Goal: Task Accomplishment & Management: Manage account settings

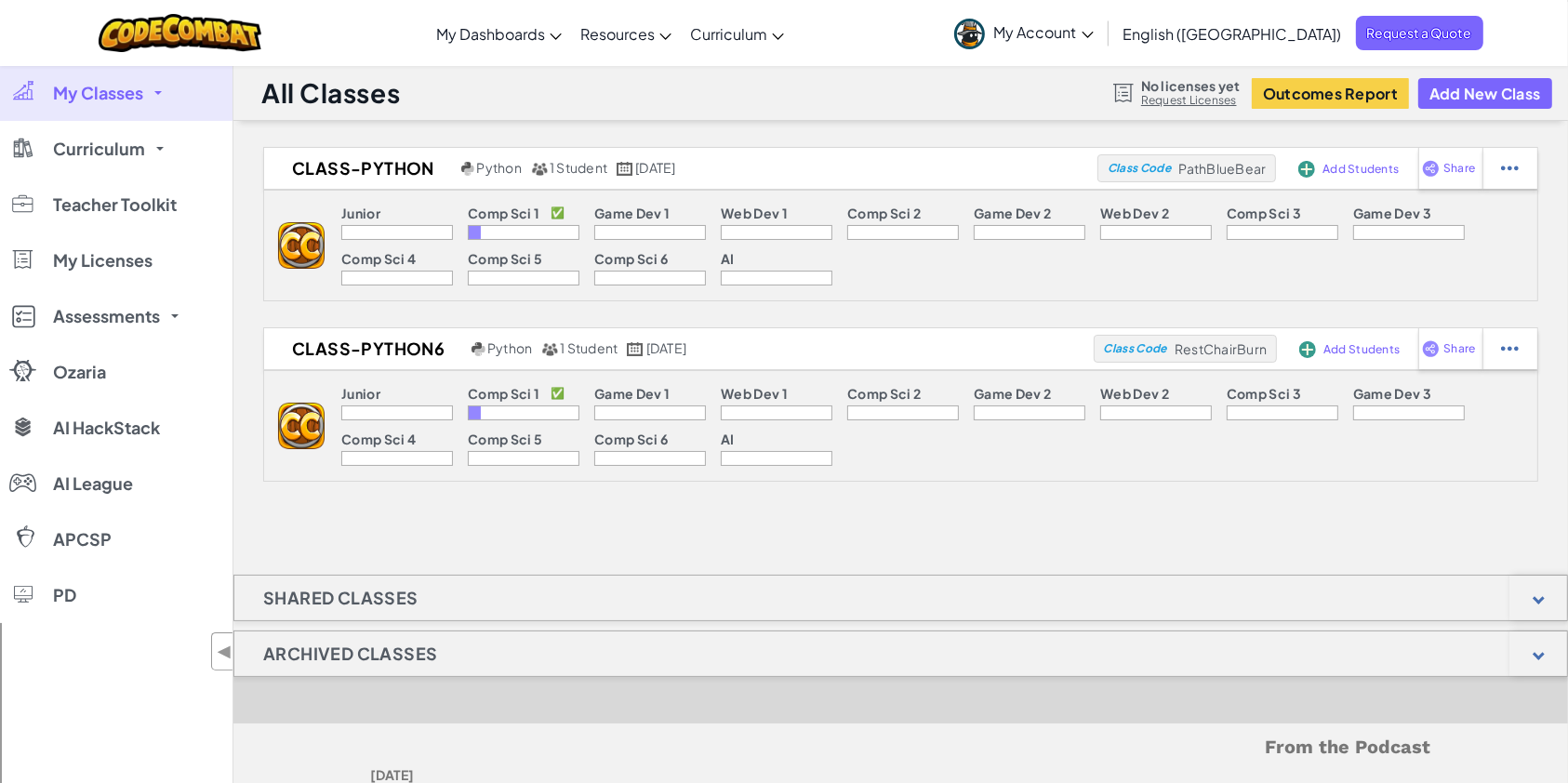
click at [1330, 175] on div "Add Students" at bounding box center [1343, 168] width 96 height 43
click at [1338, 168] on span "Add Students" at bounding box center [1361, 169] width 76 height 11
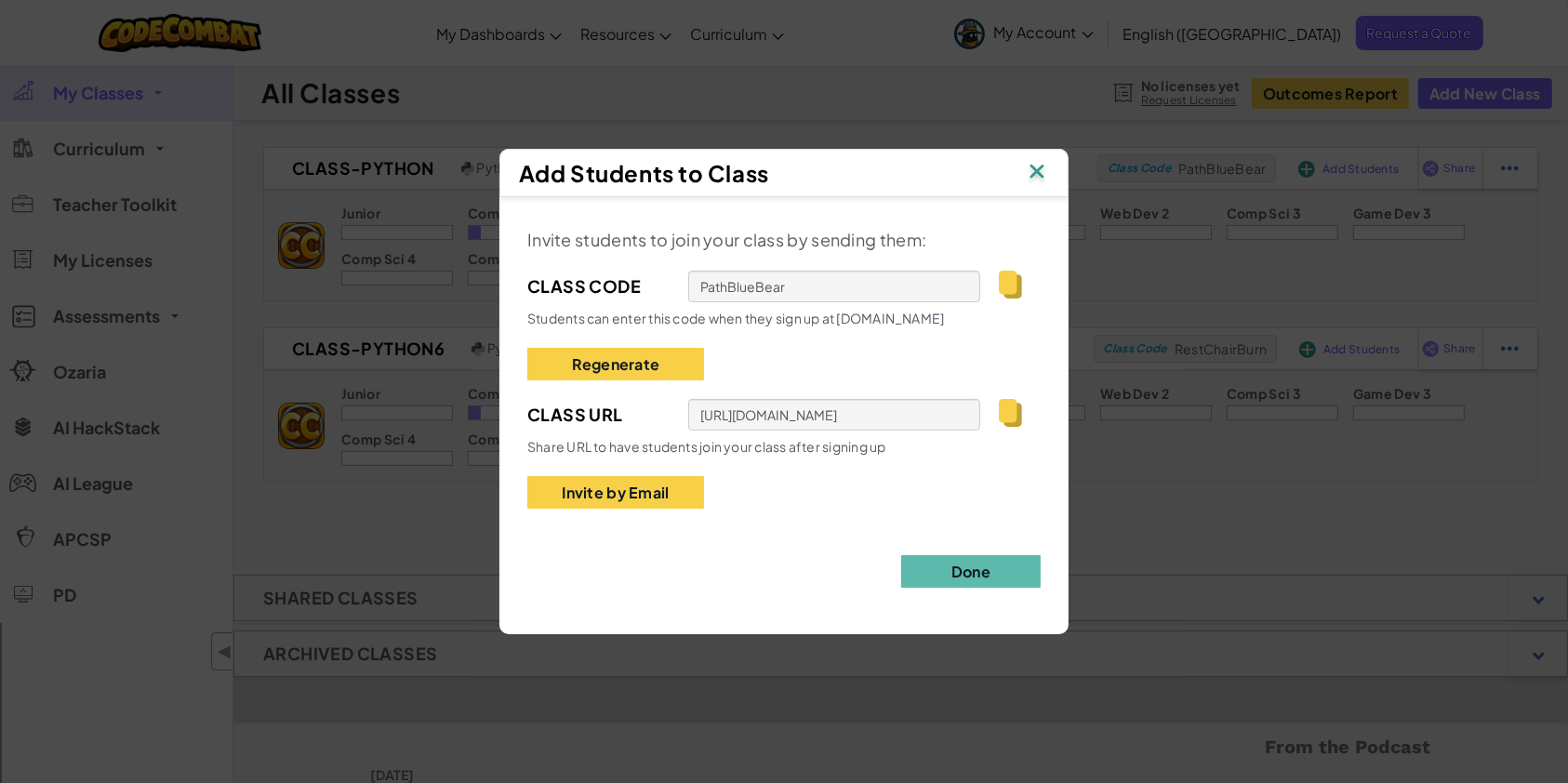
click at [1004, 412] on img at bounding box center [1010, 413] width 23 height 28
click at [657, 490] on button "Invite by Email" at bounding box center [615, 492] width 177 height 33
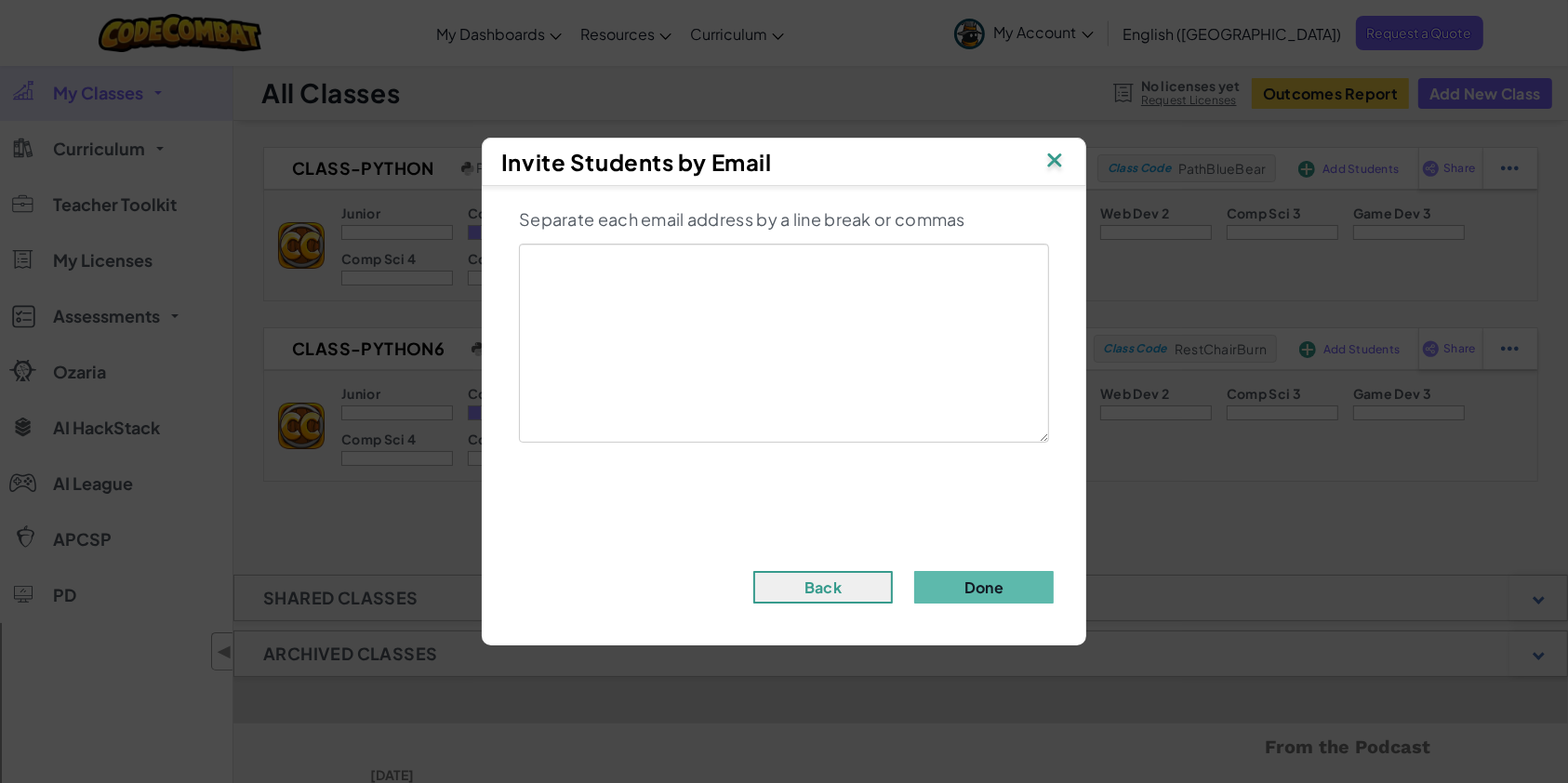
click at [1056, 164] on img at bounding box center [1055, 162] width 24 height 28
